Goal: Task Accomplishment & Management: Manage account settings

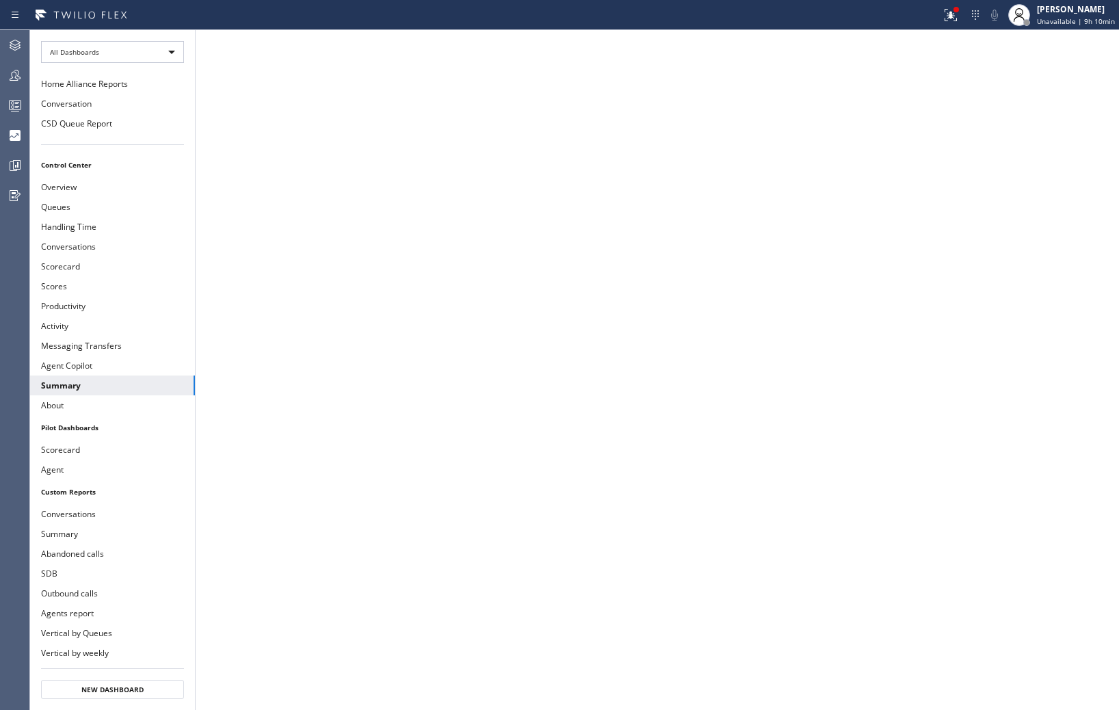
click at [1072, 19] on span "Unavailable | 9h 10min" at bounding box center [1076, 21] width 78 height 10
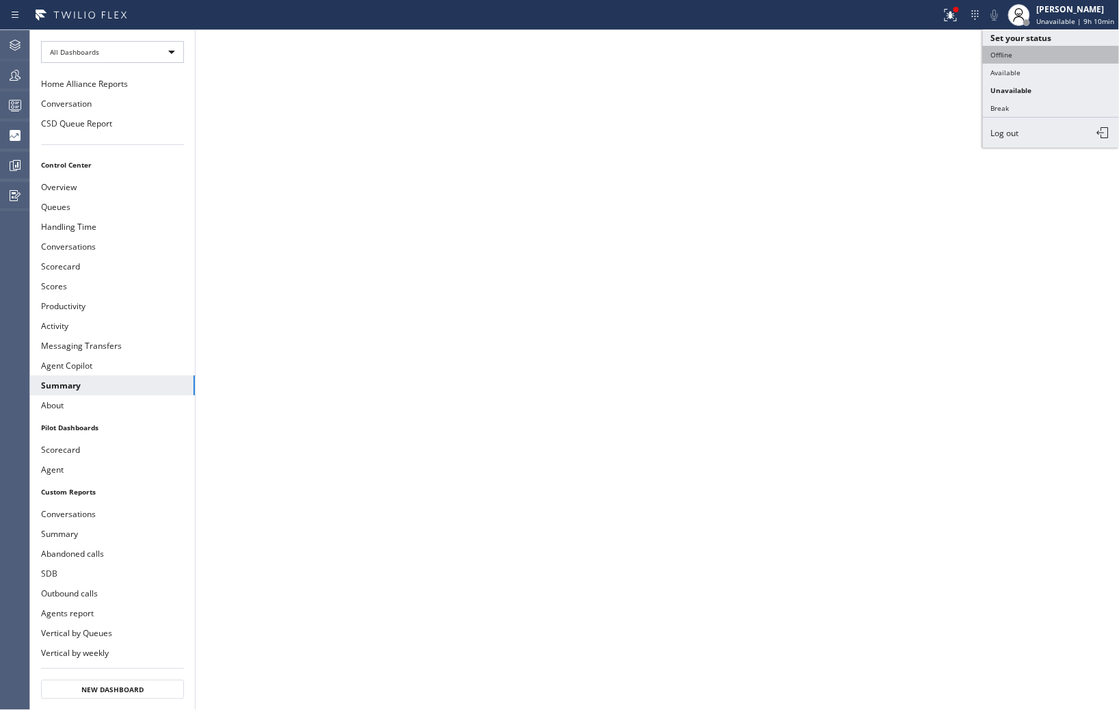
click at [1011, 57] on button "Offline" at bounding box center [1051, 55] width 137 height 18
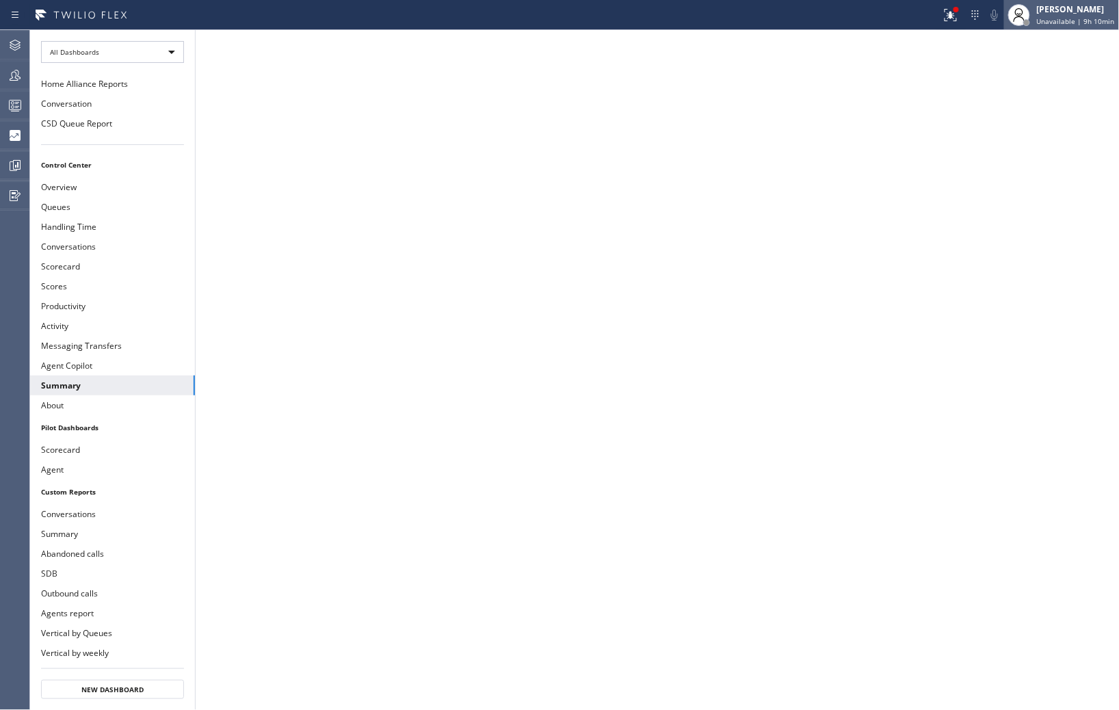
click at [1067, 18] on span "Unavailable | 9h 10min" at bounding box center [1076, 21] width 78 height 10
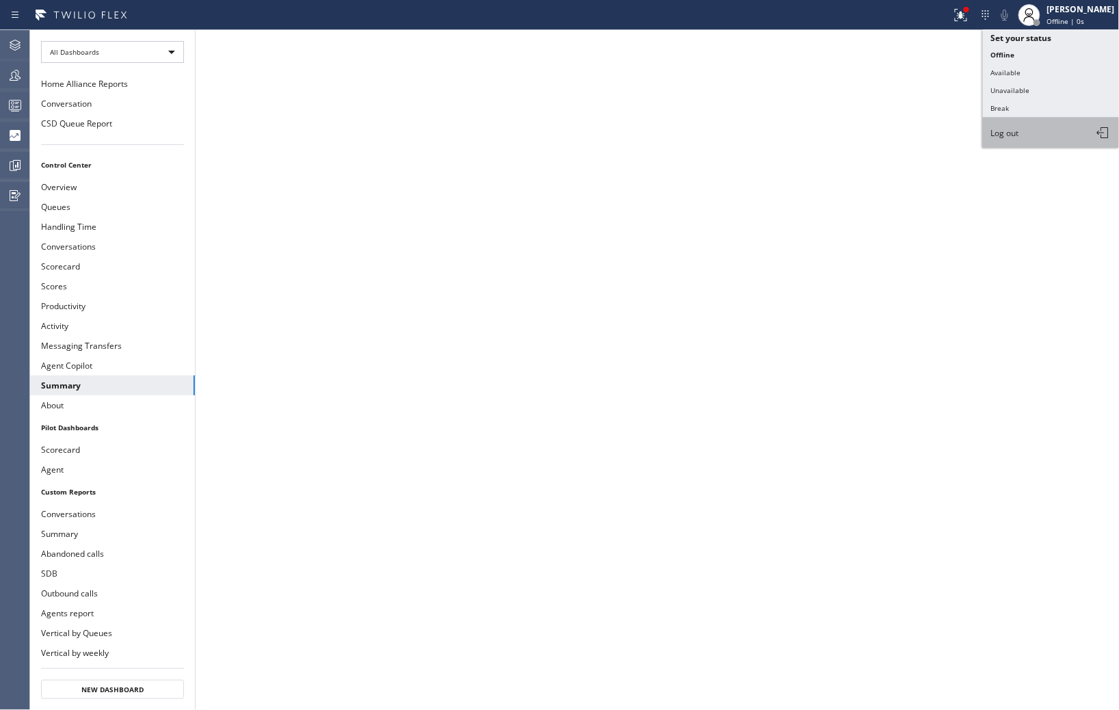
click at [1023, 131] on button "Log out" at bounding box center [1051, 133] width 137 height 30
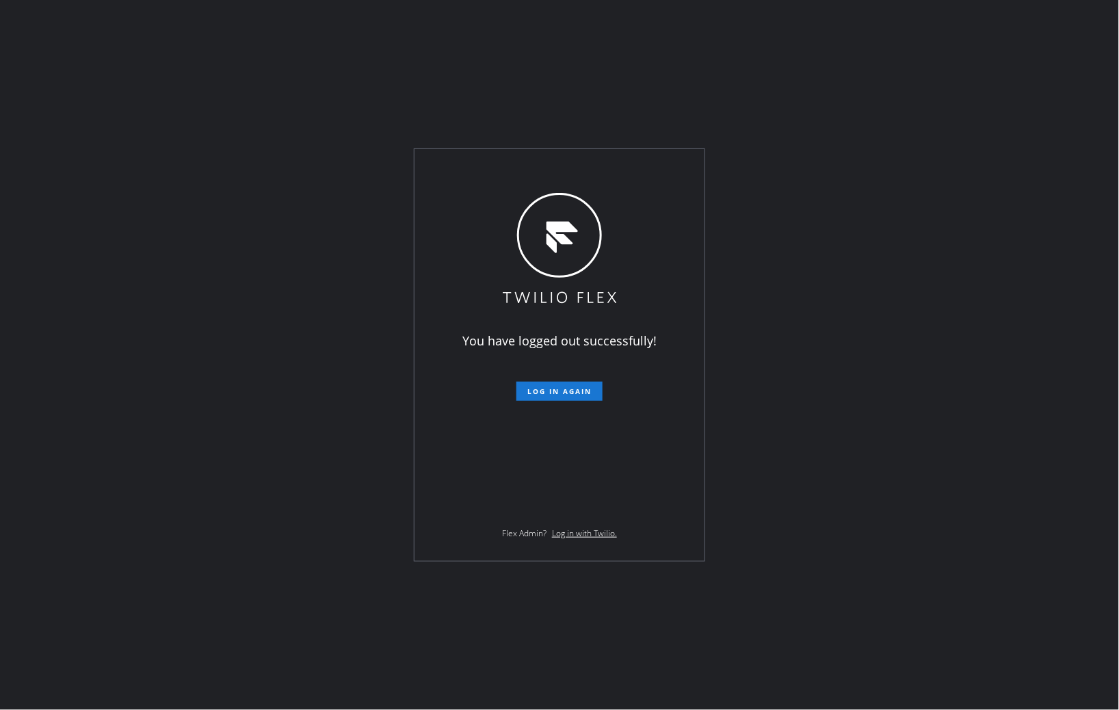
click at [921, 168] on div "You have logged out successfully! Log in again Flex Admin? Log in with Twilio." at bounding box center [559, 355] width 1119 height 710
